Goal: Transaction & Acquisition: Purchase product/service

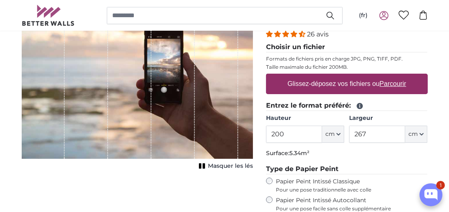
click at [361, 105] on icon at bounding box center [360, 106] width 6 height 6
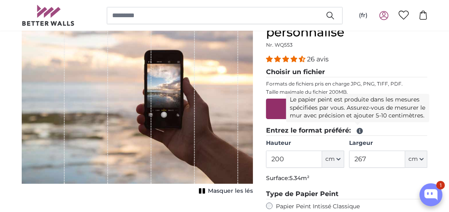
scroll to position [95, 0]
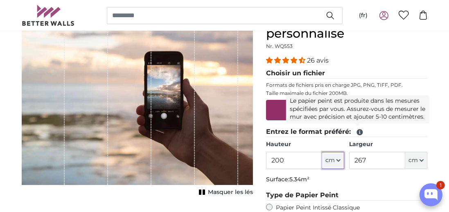
click at [334, 160] on span "cm" at bounding box center [329, 160] width 9 height 8
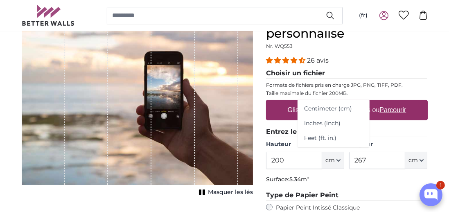
click at [341, 108] on link "Centimeter (cm)" at bounding box center [334, 109] width 72 height 15
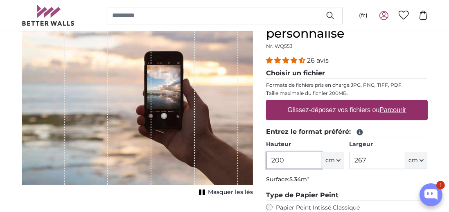
click at [300, 162] on input "200" at bounding box center [294, 160] width 56 height 17
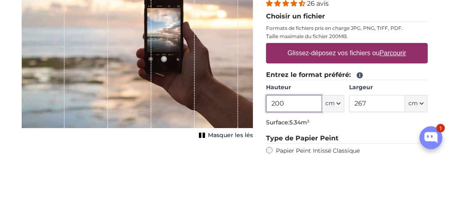
scroll to position [96, 0]
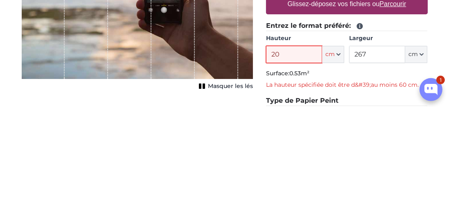
type input "2"
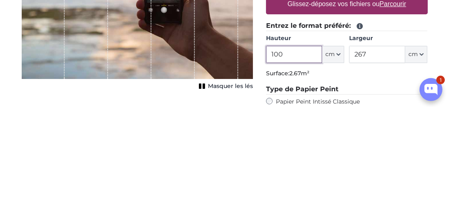
type input "100"
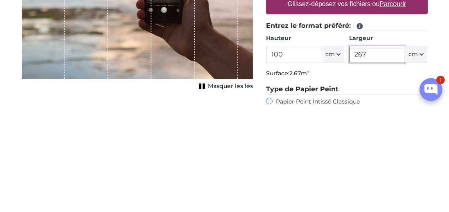
click at [383, 154] on input "267" at bounding box center [377, 159] width 56 height 17
type input "2"
type input "100"
click at [384, 179] on p "Surface: 1.00m²" at bounding box center [347, 179] width 162 height 8
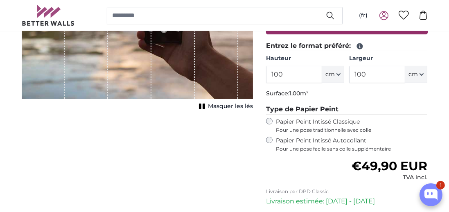
scroll to position [182, 0]
